Goal: Information Seeking & Learning: Check status

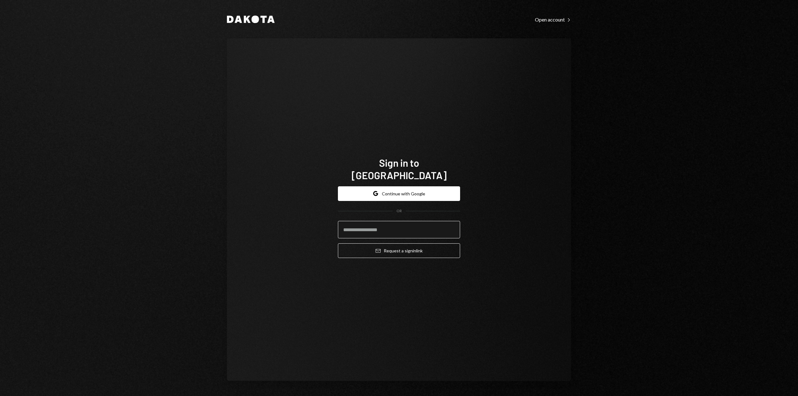
click at [366, 229] on input "email" at bounding box center [399, 229] width 122 height 17
type input "**********"
click at [394, 243] on button "Email Request a sign in link" at bounding box center [399, 250] width 122 height 15
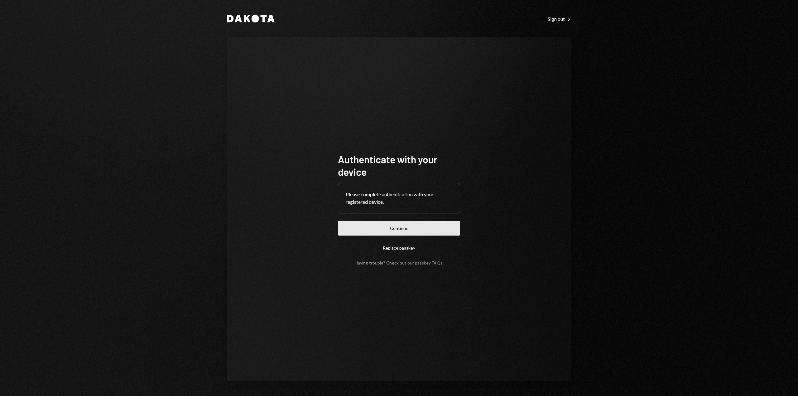
click at [405, 230] on button "Continue" at bounding box center [399, 228] width 122 height 15
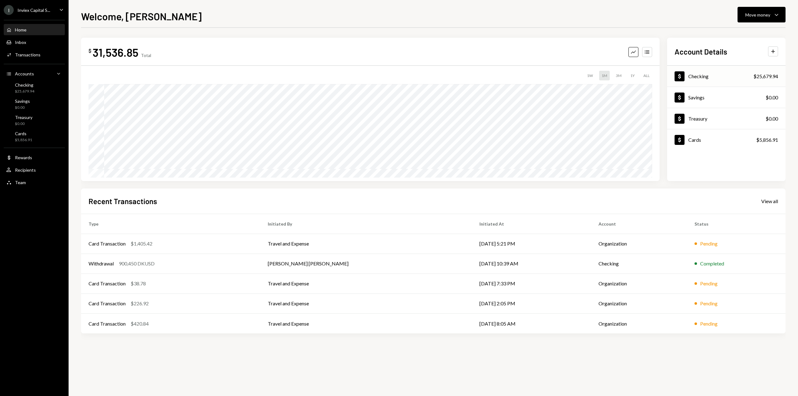
click at [717, 80] on div "Dollar Checking $25,679.94" at bounding box center [726, 76] width 118 height 20
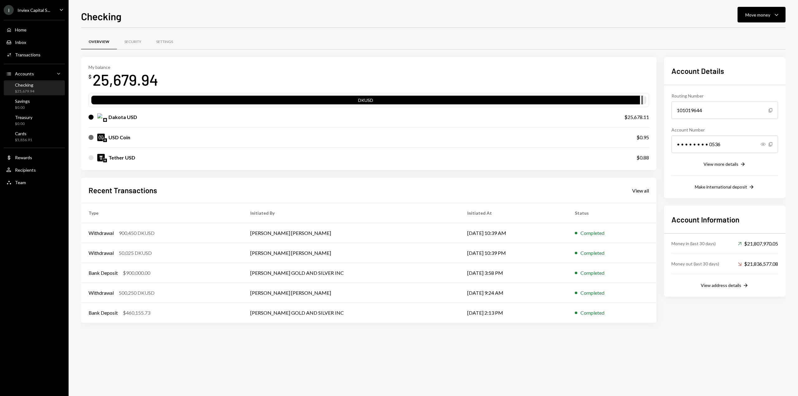
click at [702, 143] on div "• • • • • • • • 0536" at bounding box center [724, 144] width 107 height 17
click at [763, 143] on icon "Show" at bounding box center [762, 144] width 5 height 5
click at [24, 31] on div "Home" at bounding box center [21, 29] width 12 height 5
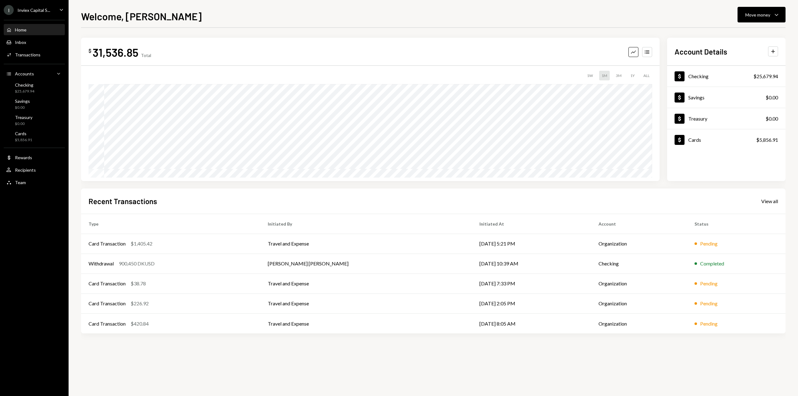
click at [612, 361] on div "$ 31,536.85 Total Graph Accounts 1W 1M 3M 1Y ALL $17,185.03 Aug 17, 2025 Accoun…" at bounding box center [433, 212] width 704 height 368
click at [29, 55] on div "Transactions" at bounding box center [28, 54] width 26 height 5
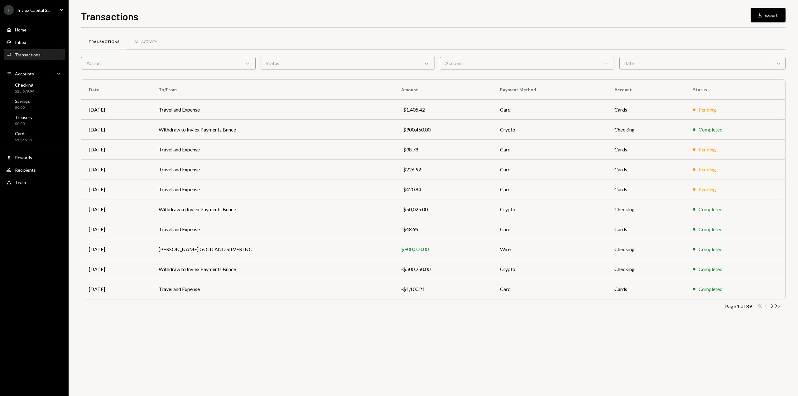
click at [134, 60] on div "Action Chevron Down" at bounding box center [168, 63] width 175 height 12
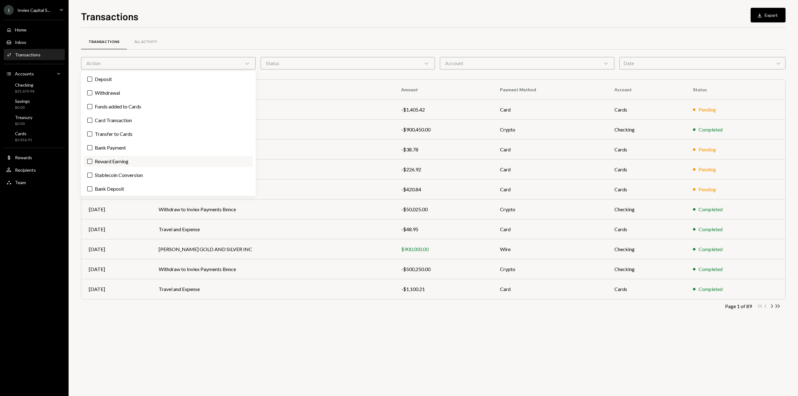
scroll to position [15, 0]
click at [117, 189] on label "Bank Deposit" at bounding box center [169, 187] width 170 height 11
click at [92, 189] on button "Bank Deposit" at bounding box center [89, 187] width 5 height 5
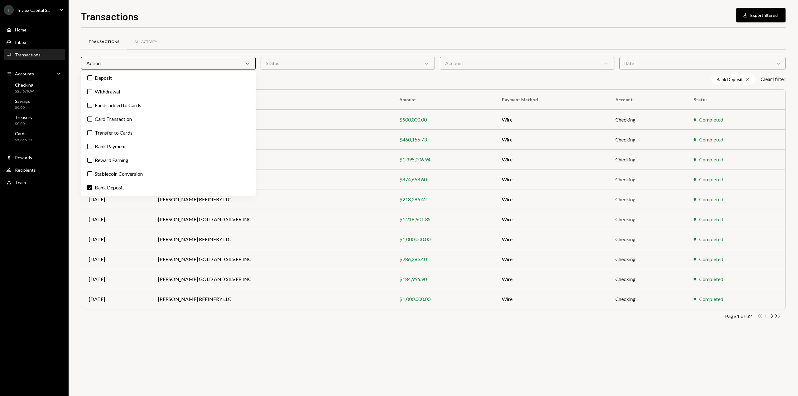
click at [284, 339] on div "Transactions All Activity Action Chevron Down Status Chevron Down Account Chevr…" at bounding box center [433, 212] width 704 height 368
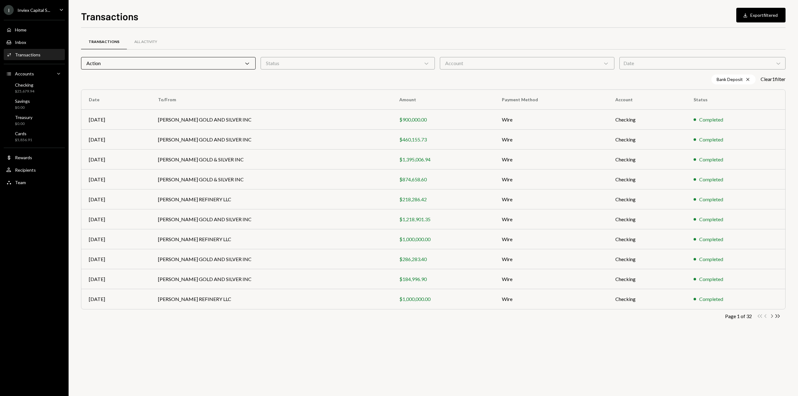
click at [771, 316] on icon "Chevron Right" at bounding box center [771, 316] width 6 height 6
click at [765, 316] on icon "Chevron Left" at bounding box center [766, 316] width 6 height 6
click at [771, 316] on icon "Chevron Right" at bounding box center [771, 316] width 6 height 6
click at [766, 316] on icon "Chevron Left" at bounding box center [766, 316] width 6 height 6
click at [19, 26] on div "Home Home" at bounding box center [34, 30] width 56 height 11
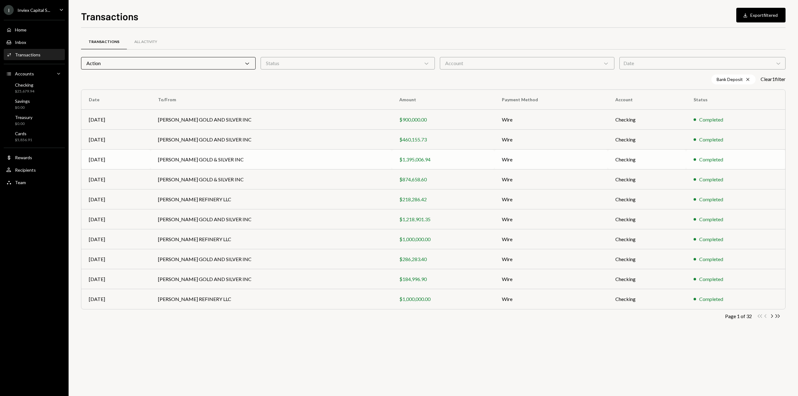
click at [22, 30] on div "Home" at bounding box center [21, 29] width 12 height 5
click at [24, 33] on div "Home Home" at bounding box center [34, 30] width 56 height 11
click at [21, 33] on div "Home Home" at bounding box center [34, 30] width 56 height 11
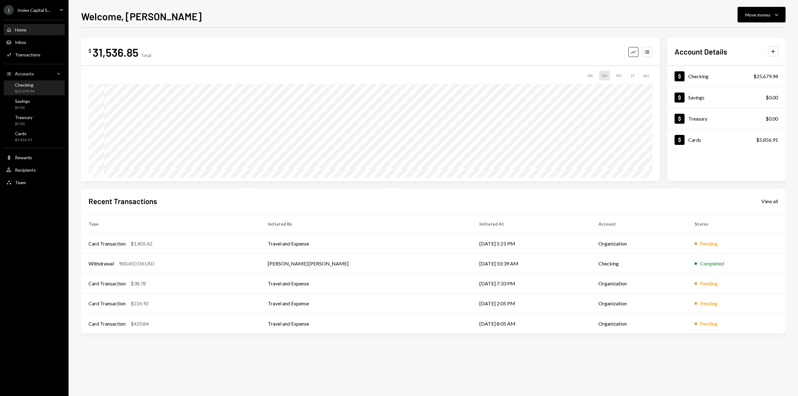
click at [20, 89] on div "$25,679.94" at bounding box center [24, 91] width 19 height 5
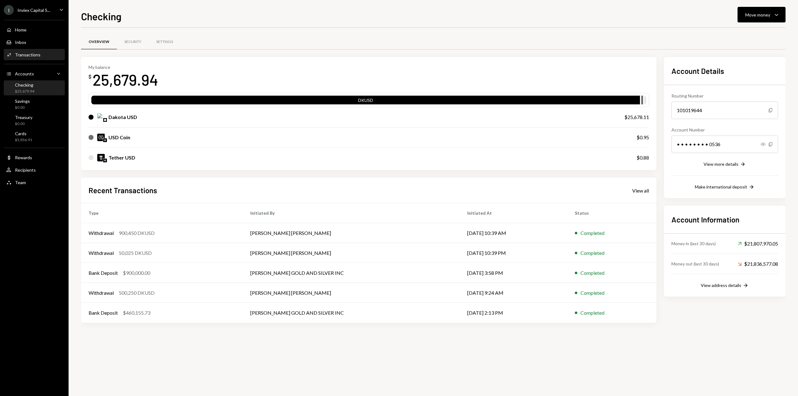
click at [17, 55] on div "Transactions" at bounding box center [28, 54] width 26 height 5
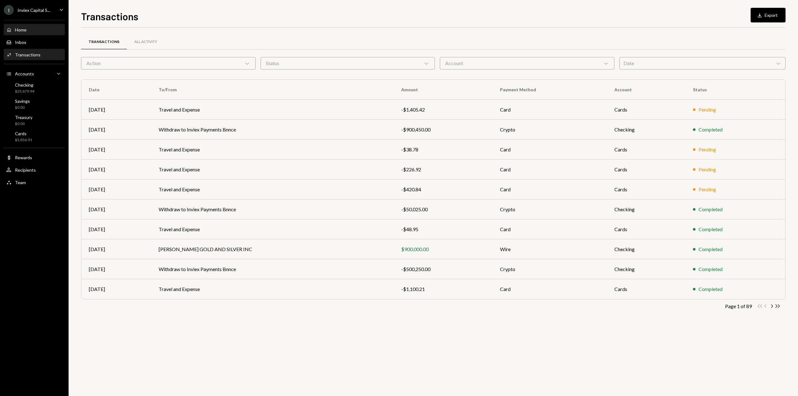
click at [21, 31] on div "Home" at bounding box center [21, 29] width 12 height 5
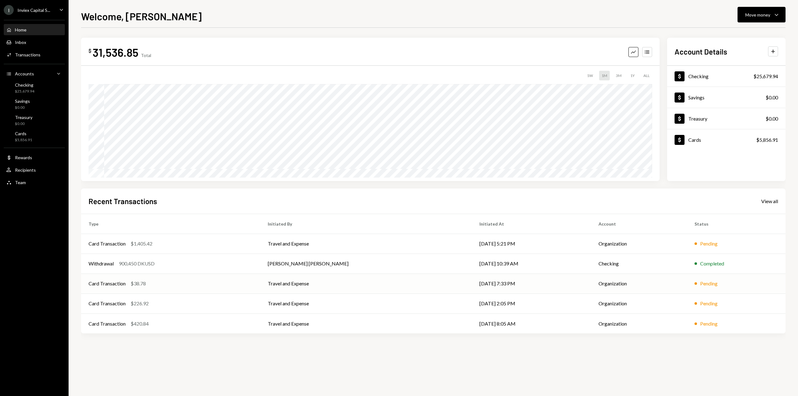
click at [182, 287] on div "Card Transaction $38.78" at bounding box center [171, 283] width 164 height 7
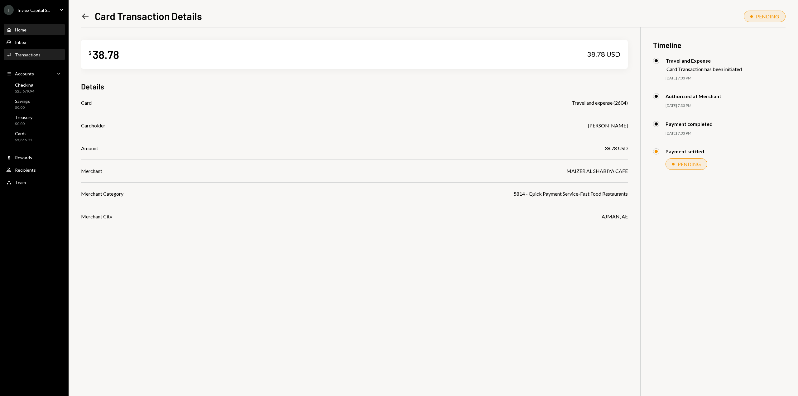
click at [17, 27] on div "Home" at bounding box center [21, 29] width 12 height 5
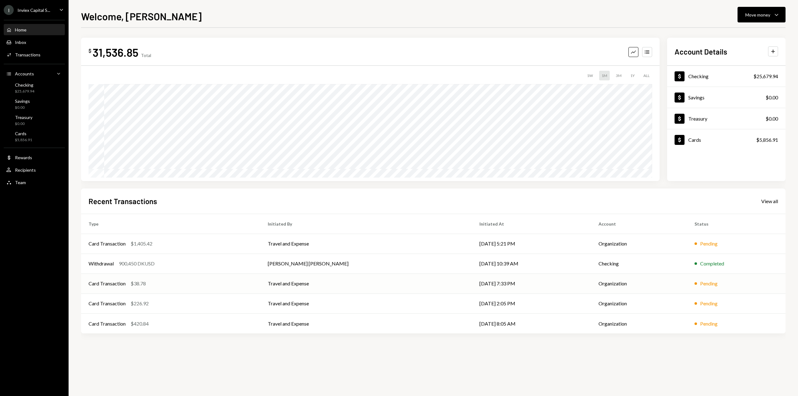
click at [441, 284] on td "Travel and Expense" at bounding box center [366, 284] width 212 height 20
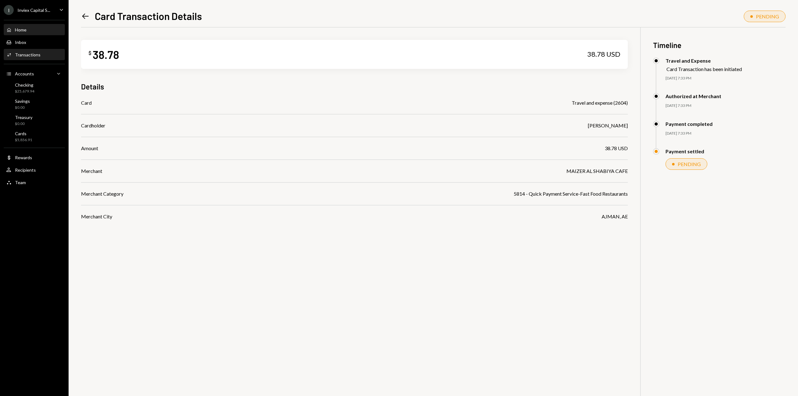
click at [22, 28] on div "Home" at bounding box center [21, 29] width 12 height 5
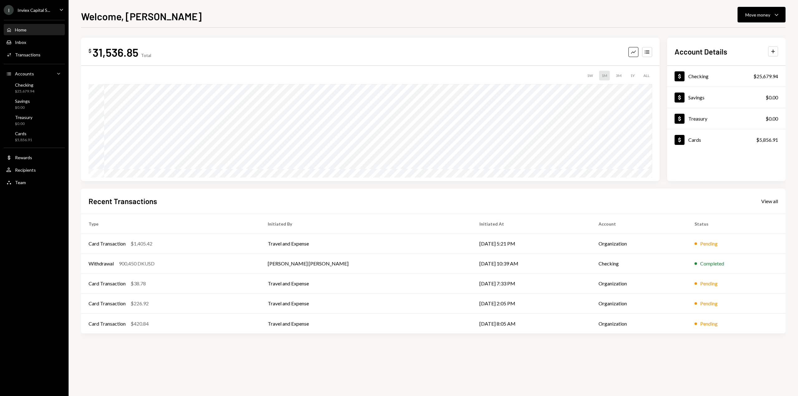
click at [85, 16] on h1 "Welcome, Mohammad" at bounding box center [141, 16] width 121 height 12
click at [530, 324] on td "09/07/25 8:05 AM" at bounding box center [531, 324] width 119 height 20
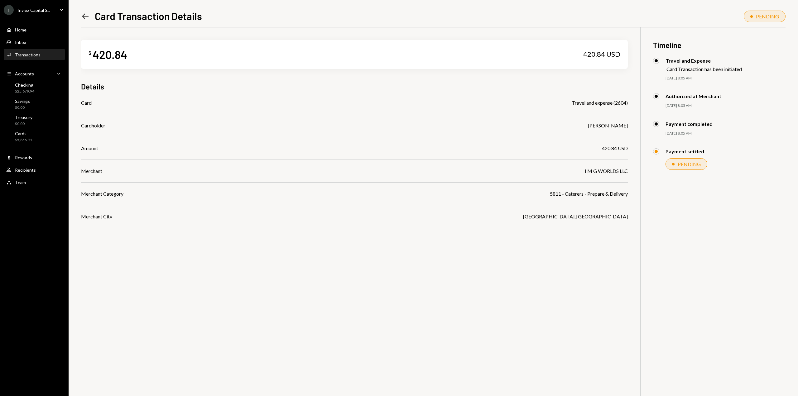
click at [84, 15] on icon "Left Arrow" at bounding box center [85, 16] width 9 height 9
click at [86, 15] on icon "Left Arrow" at bounding box center [85, 16] width 9 height 9
click at [22, 33] on div "Home Home" at bounding box center [34, 30] width 56 height 11
